Goal: Task Accomplishment & Management: Manage account settings

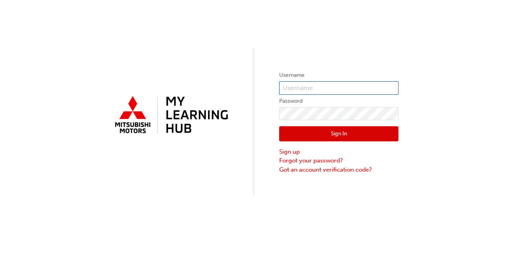
type input "tjephcott"
click at [362, 131] on button "Sign In" at bounding box center [338, 133] width 119 height 15
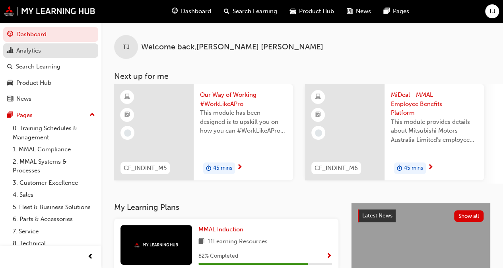
click at [25, 51] on div "Analytics" at bounding box center [28, 50] width 25 height 9
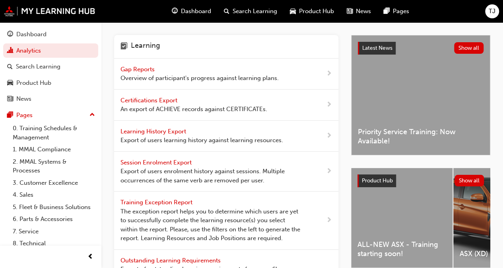
click at [135, 71] on span "Gap Reports" at bounding box center [139, 69] width 36 height 7
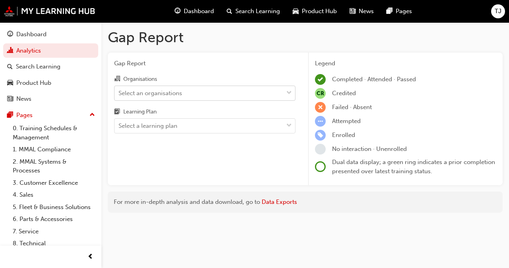
click at [154, 94] on div "Select an organisations" at bounding box center [151, 92] width 64 height 9
click at [119, 94] on input "Organisations Select an organisations" at bounding box center [119, 92] width 1 height 7
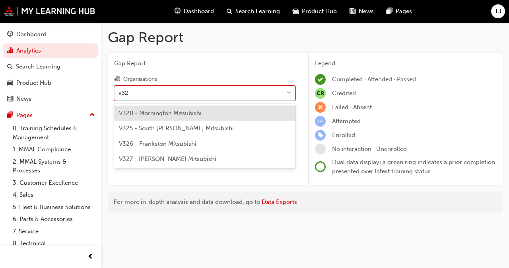
type input "v325"
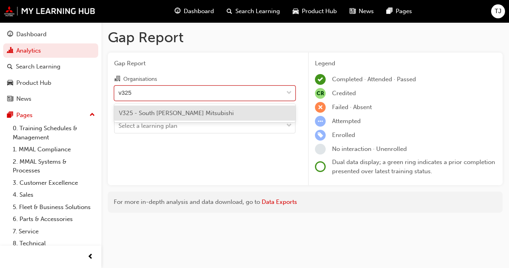
click at [163, 107] on div "V325 - South [PERSON_NAME] Mitsubishi" at bounding box center [204, 113] width 181 height 16
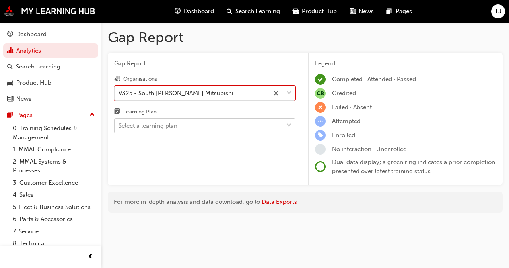
click at [158, 124] on div "Select a learning plan" at bounding box center [148, 125] width 59 height 9
click at [119, 124] on input "Learning Plan Select a learning plan" at bounding box center [119, 125] width 1 height 7
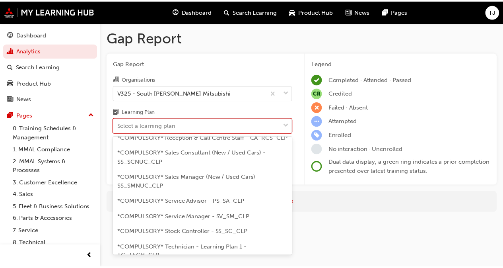
scroll to position [318, 0]
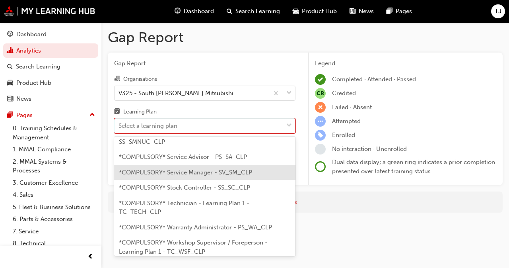
click at [154, 176] on span "*COMPULSORY* Service Manager - SV_SM_CLP" at bounding box center [185, 172] width 133 height 7
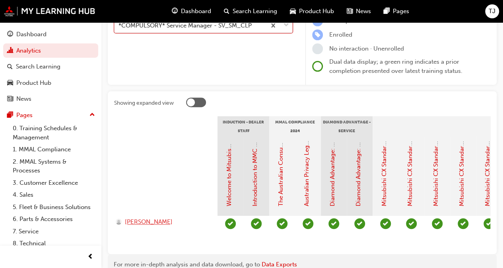
scroll to position [144, 0]
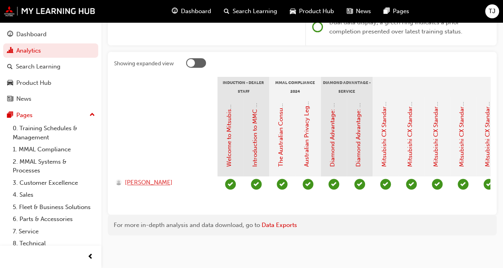
click at [155, 178] on span "GEORGE MARKOPOULOS" at bounding box center [149, 182] width 48 height 9
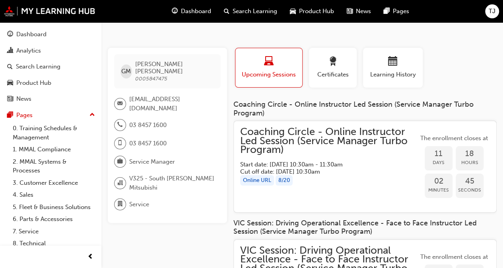
click at [298, 133] on span "Coaching Circle - Online Instructor Led Session (Service Manager Turbo Program)" at bounding box center [329, 140] width 178 height 27
click at [40, 52] on div "Analytics" at bounding box center [28, 50] width 25 height 9
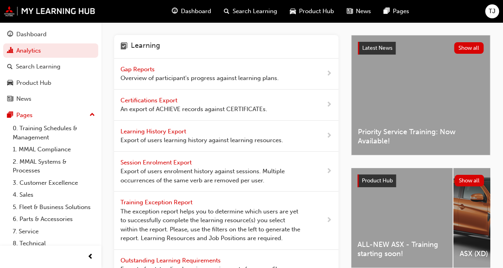
click at [155, 66] on span "Gap Reports" at bounding box center [139, 69] width 36 height 7
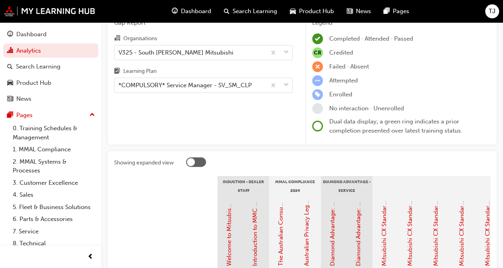
scroll to position [146, 0]
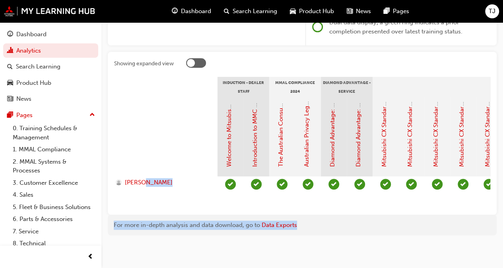
drag, startPoint x: 150, startPoint y: 201, endPoint x: 336, endPoint y: 219, distance: 187.2
click at [341, 220] on div "Gap Report Gap Report Organisations V325 - South Morang Mitsubishi Learning Pla…" at bounding box center [302, 65] width 402 height 365
click at [284, 210] on div "Showing expanded view Induction - Dealer Staff MMAL Compliance 2024 Diamond Adv…" at bounding box center [302, 133] width 389 height 163
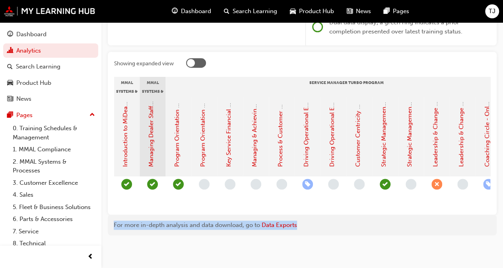
scroll to position [0, 805]
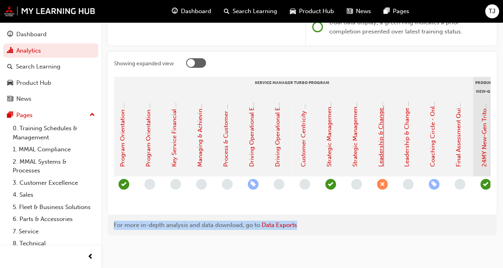
click at [359, 236] on div "Gap Report Gap Report Organisations V325 - South Morang Mitsubishi Learning Pla…" at bounding box center [302, 65] width 402 height 365
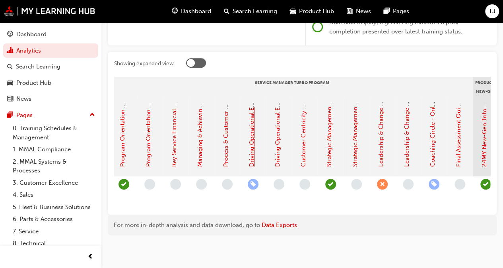
click at [253, 136] on link "Driving Operational Excellence - Face to Face Instructor Led Session (Service M…" at bounding box center [251, 24] width 7 height 283
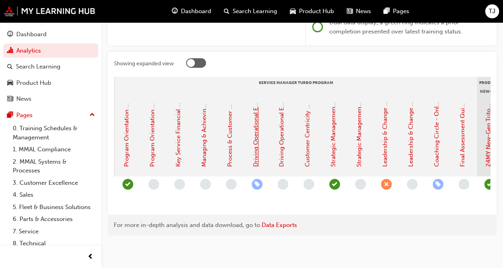
scroll to position [0, 802]
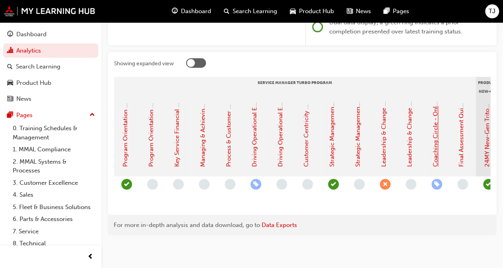
click at [436, 148] on link "Coaching Circle - Online Instructor Led Session (Service Manager Turbo Program)" at bounding box center [435, 53] width 7 height 226
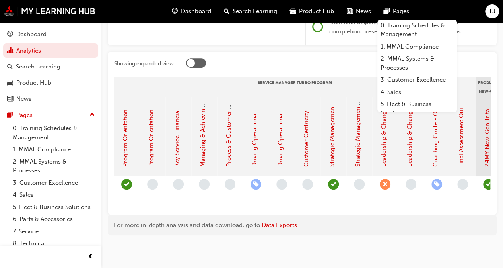
click at [381, 223] on div "For more in-depth analysis and data download, go to Data Exports" at bounding box center [302, 224] width 377 height 9
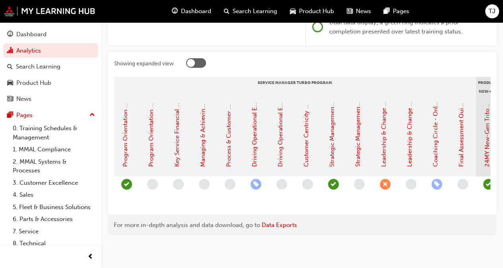
click at [339, 58] on div at bounding box center [338, 64] width 304 height 12
click at [349, 229] on div "For more in-depth analysis and data download, go to Data Exports" at bounding box center [302, 224] width 389 height 21
click at [255, 140] on link "Driving Operational Excellence - Face to Face Instructor Led Session (Service M…" at bounding box center [254, 24] width 7 height 283
click at [354, 222] on div "For more in-depth analysis and data download, go to Data Exports" at bounding box center [302, 224] width 377 height 9
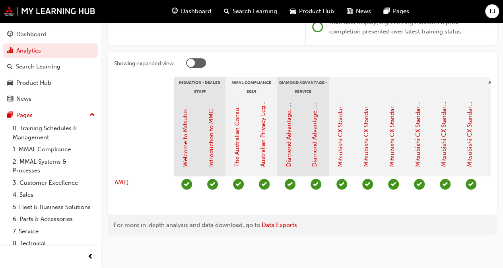
scroll to position [0, 0]
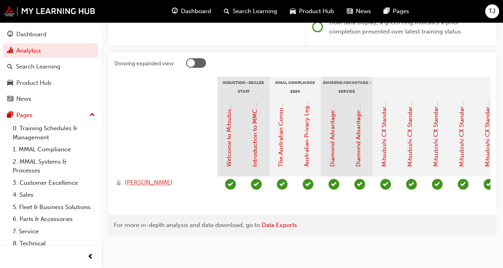
click at [166, 178] on span "GEORGE MARKOPOULOS" at bounding box center [149, 182] width 48 height 9
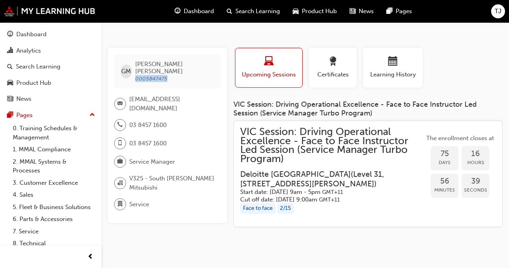
drag, startPoint x: 168, startPoint y: 70, endPoint x: 138, endPoint y: 72, distance: 29.9
click at [138, 75] on span "0005847475" at bounding box center [151, 78] width 32 height 7
copy span "0005847475"
drag, startPoint x: 393, startPoint y: 73, endPoint x: 372, endPoint y: 148, distance: 78.2
click at [393, 73] on span "Learning History" at bounding box center [393, 74] width 48 height 9
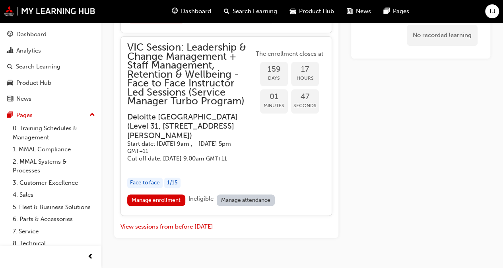
scroll to position [1984, 0]
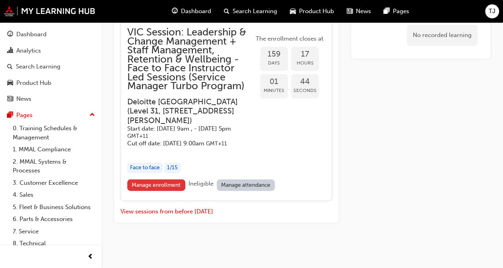
click at [146, 191] on link "Manage enrollment" at bounding box center [156, 185] width 58 height 12
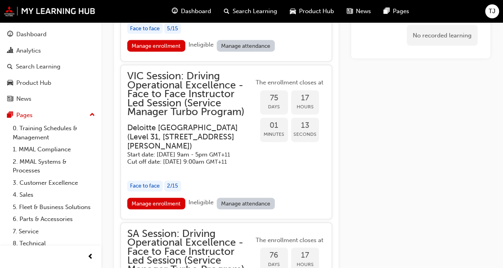
scroll to position [933, 0]
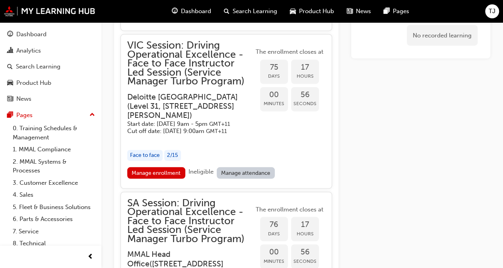
click at [216, 120] on h3 "Deloitte Australia ( [STREET_ADDRESS][PERSON_NAME] )" at bounding box center [184, 106] width 114 height 28
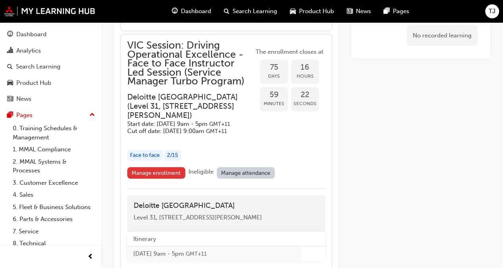
click at [153, 179] on link "Manage enrollment" at bounding box center [156, 173] width 58 height 12
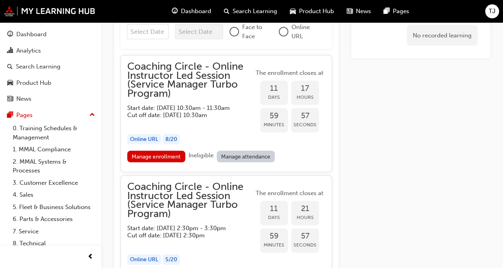
scroll to position [769, 0]
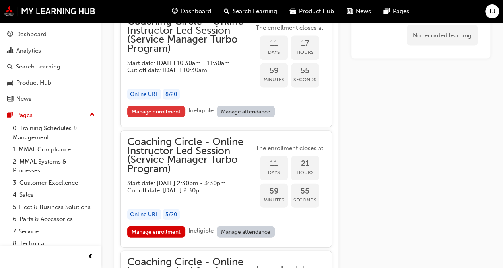
click at [158, 117] on link "Manage enrollment" at bounding box center [156, 112] width 58 height 12
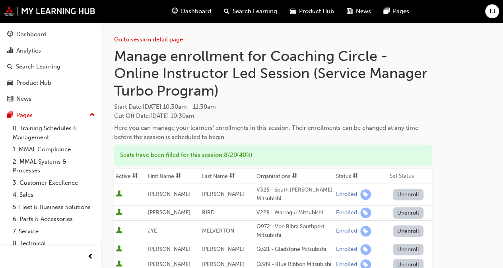
click at [404, 192] on button "Unenroll" at bounding box center [408, 195] width 31 height 12
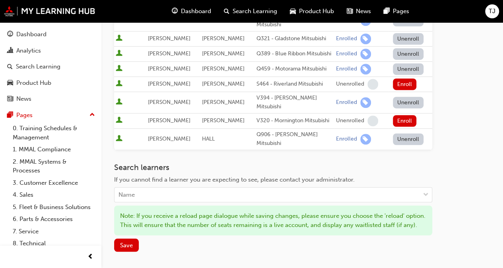
scroll to position [239, 0]
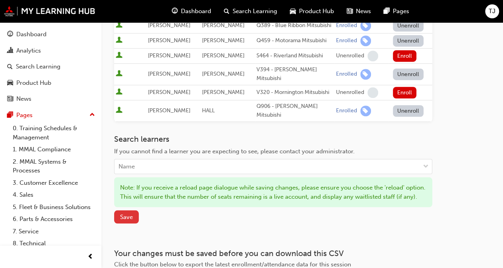
click at [131, 213] on span "Save" at bounding box center [126, 216] width 13 height 7
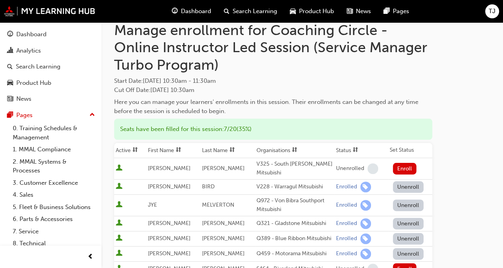
scroll to position [0, 0]
